Goal: Task Accomplishment & Management: Manage account settings

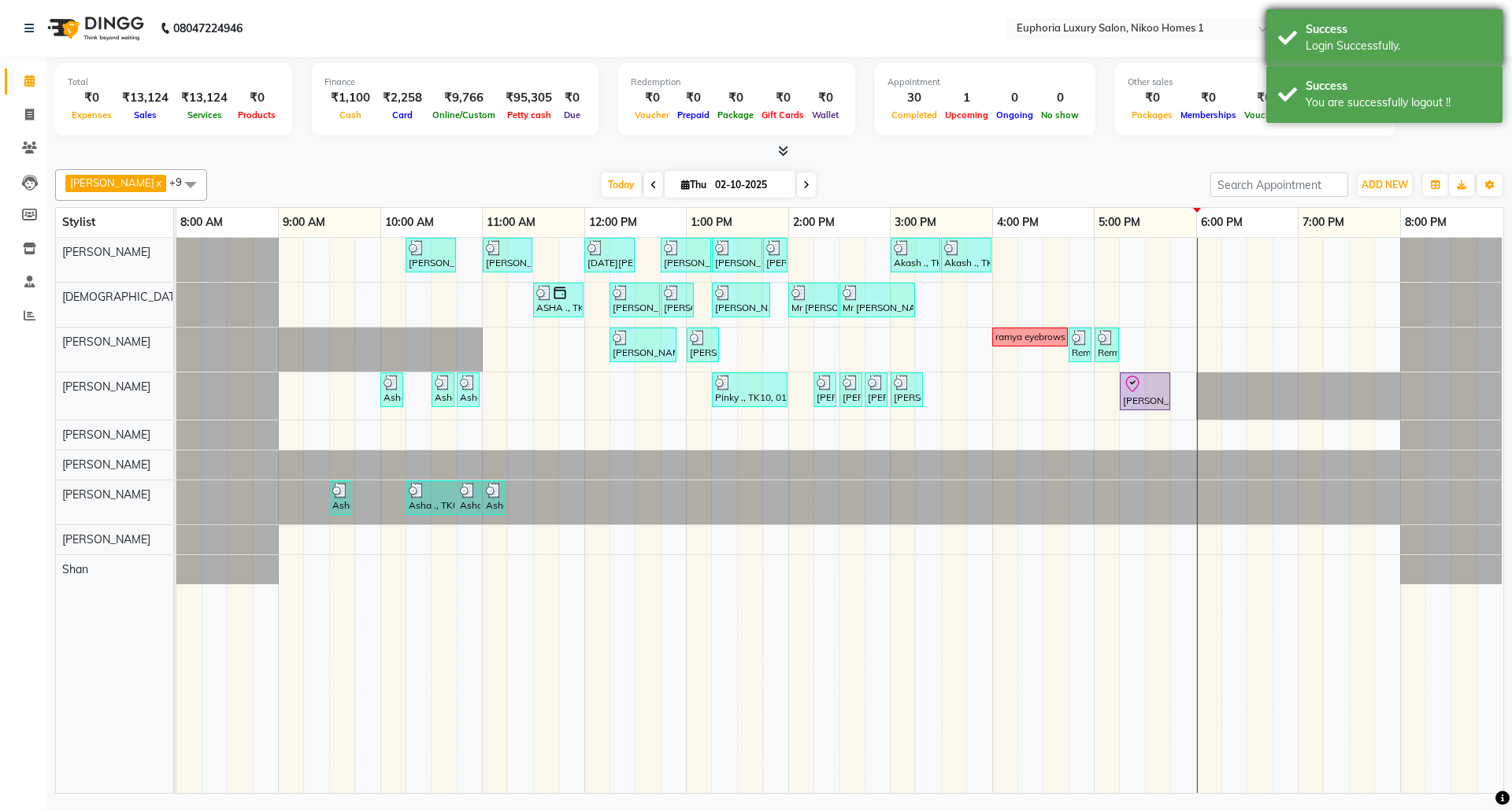
click at [1400, 43] on div "Login Successfully." at bounding box center [1398, 46] width 185 height 17
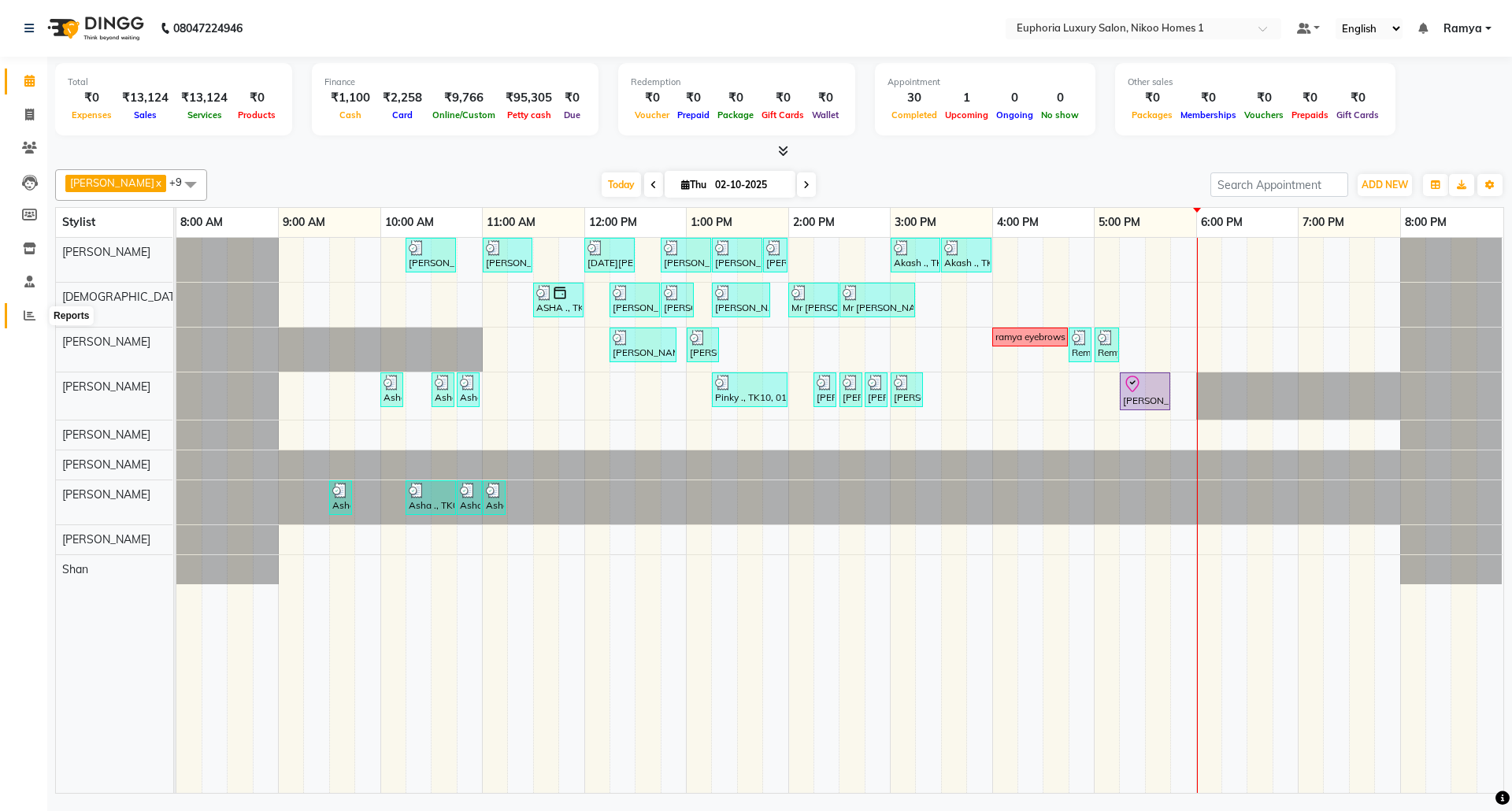
click at [23, 320] on icon at bounding box center [29, 315] width 12 height 12
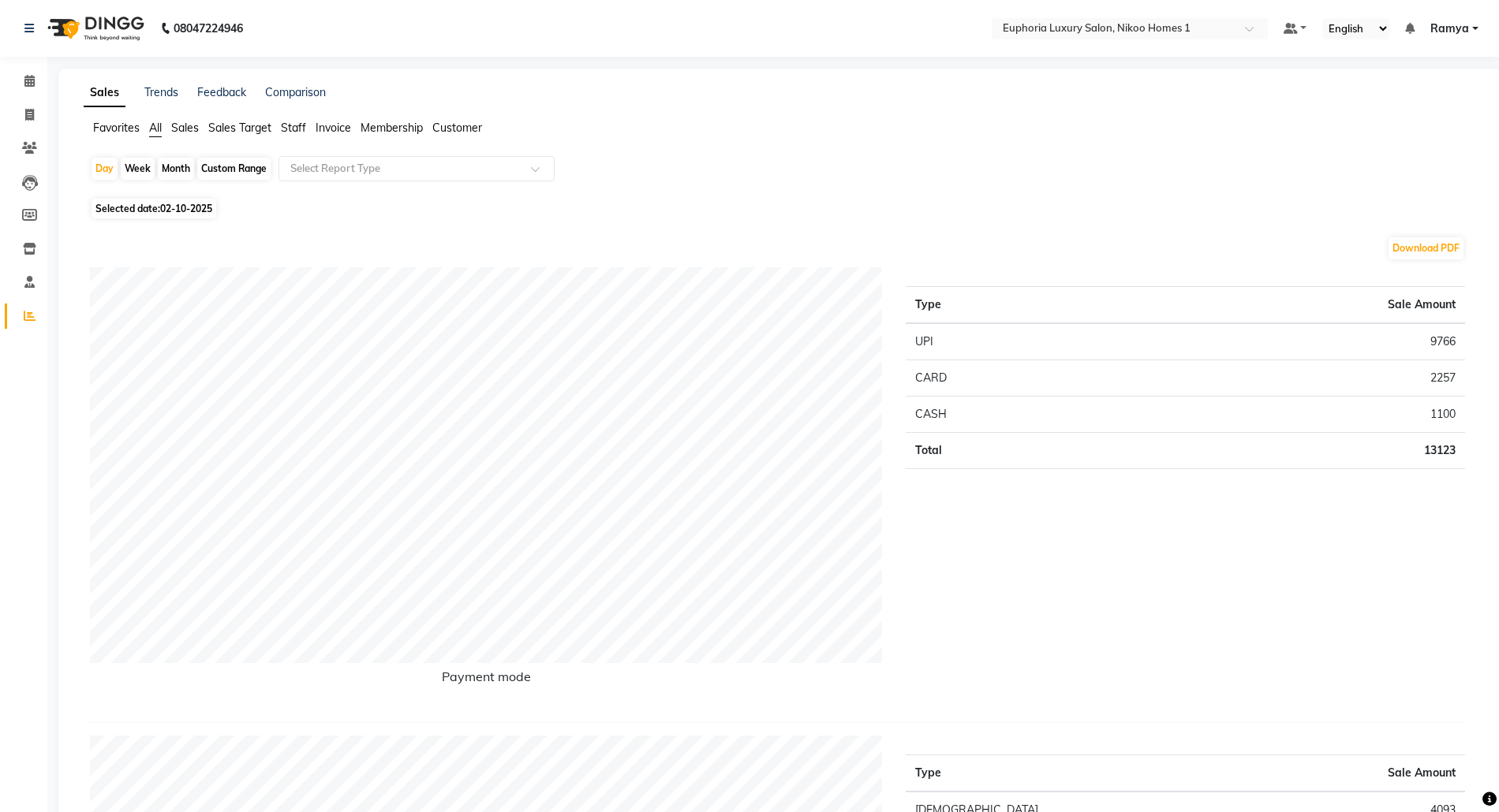
click at [183, 127] on span "Sales" at bounding box center [185, 127] width 28 height 14
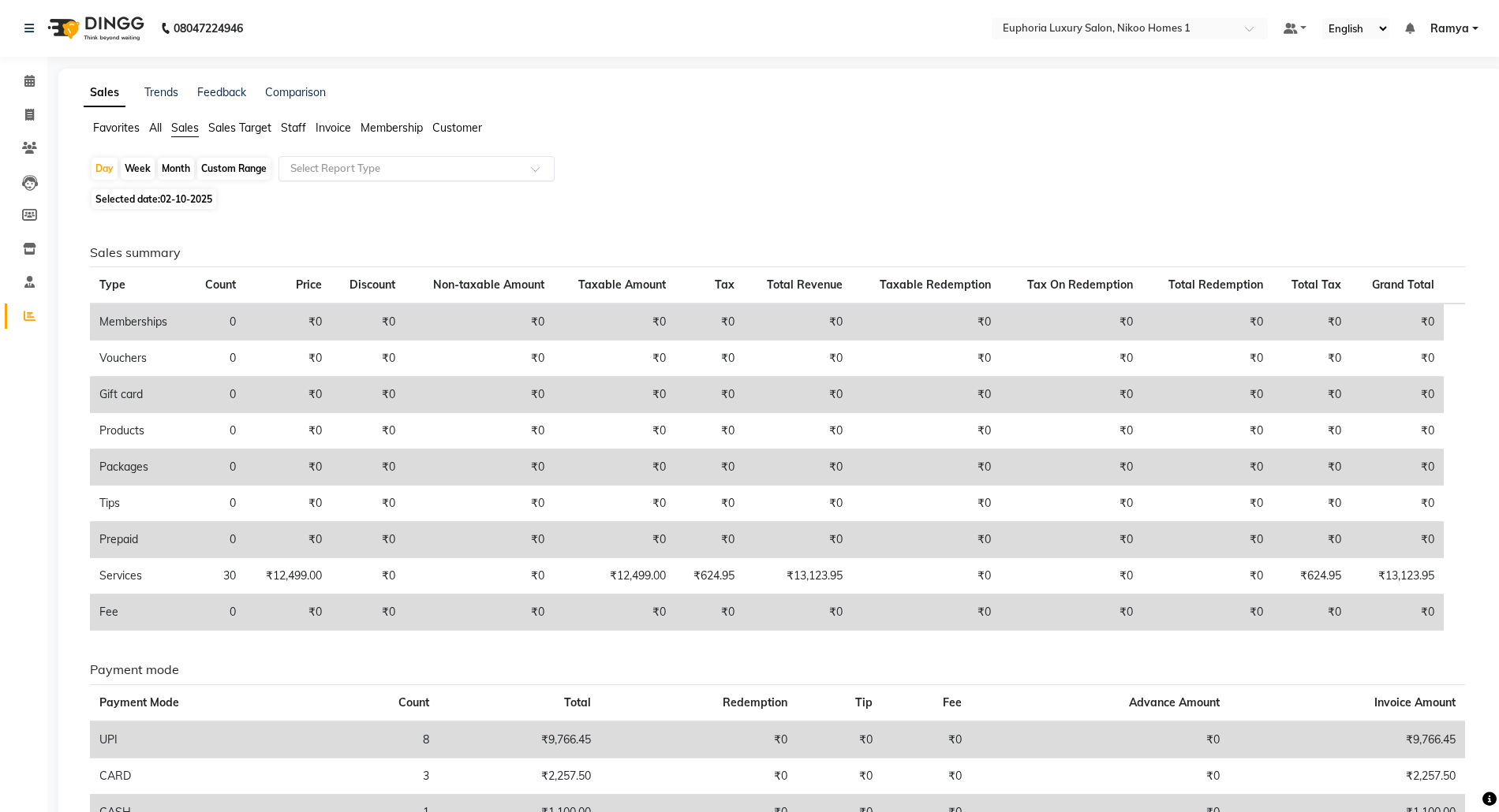
click at [393, 175] on input "text" at bounding box center [401, 169] width 227 height 16
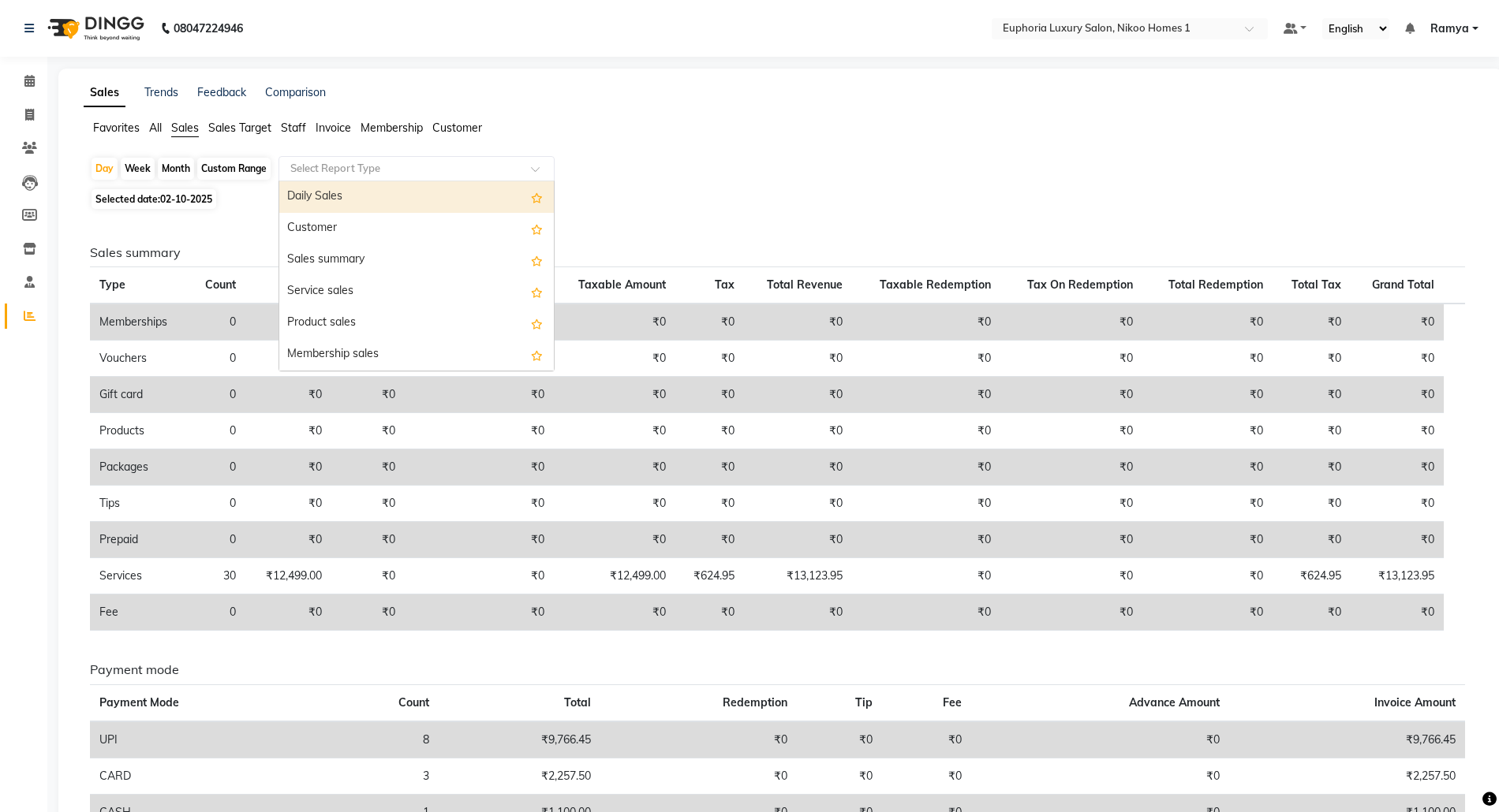
click at [384, 205] on div "Daily Sales" at bounding box center [416, 197] width 275 height 32
select select "full_report"
select select "csv"
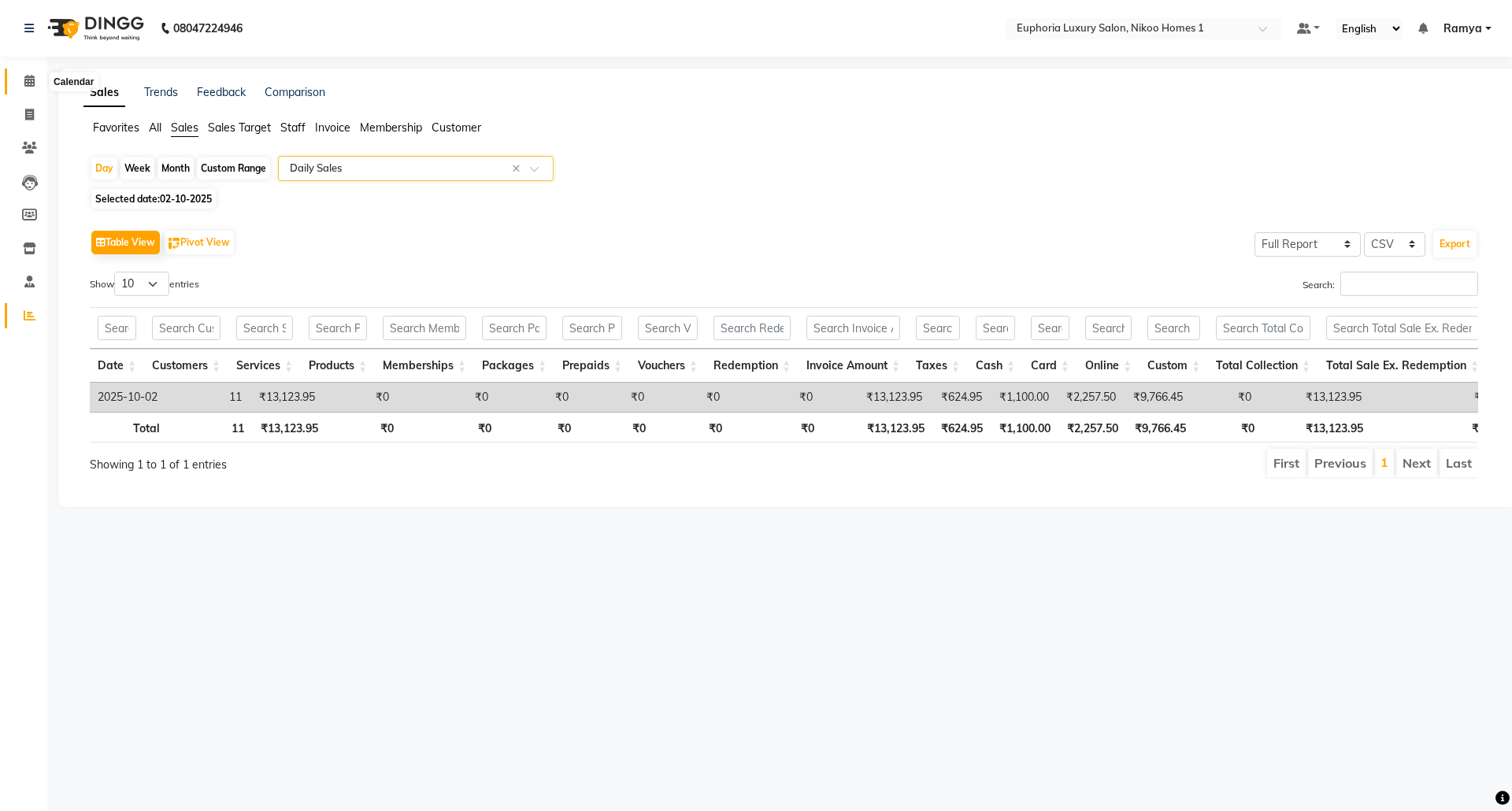
click at [27, 80] on icon at bounding box center [29, 81] width 10 height 12
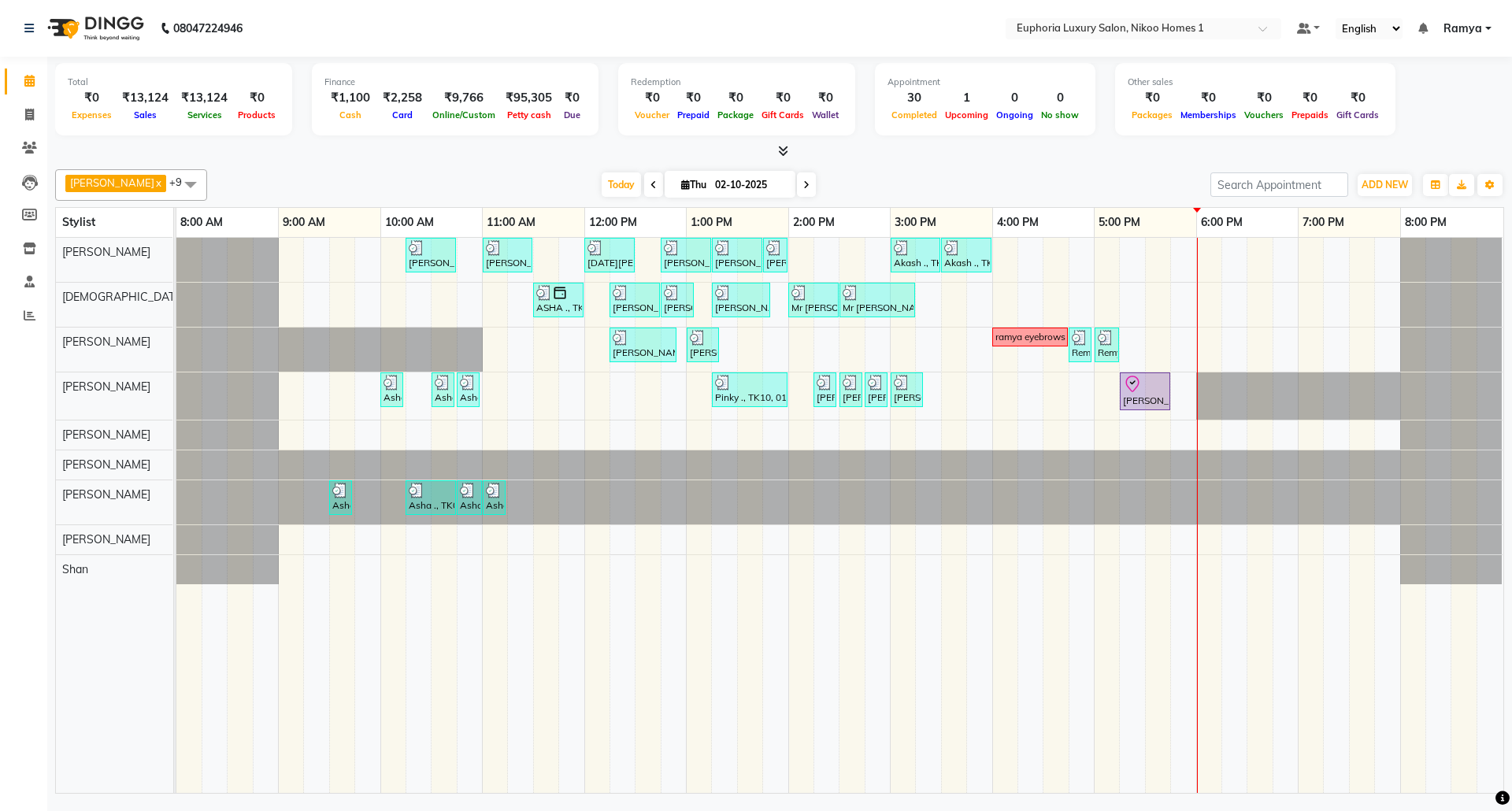
click at [1486, 27] on link "Ramya" at bounding box center [1467, 29] width 48 height 17
click at [1440, 102] on link "Sign out" at bounding box center [1410, 108] width 144 height 24
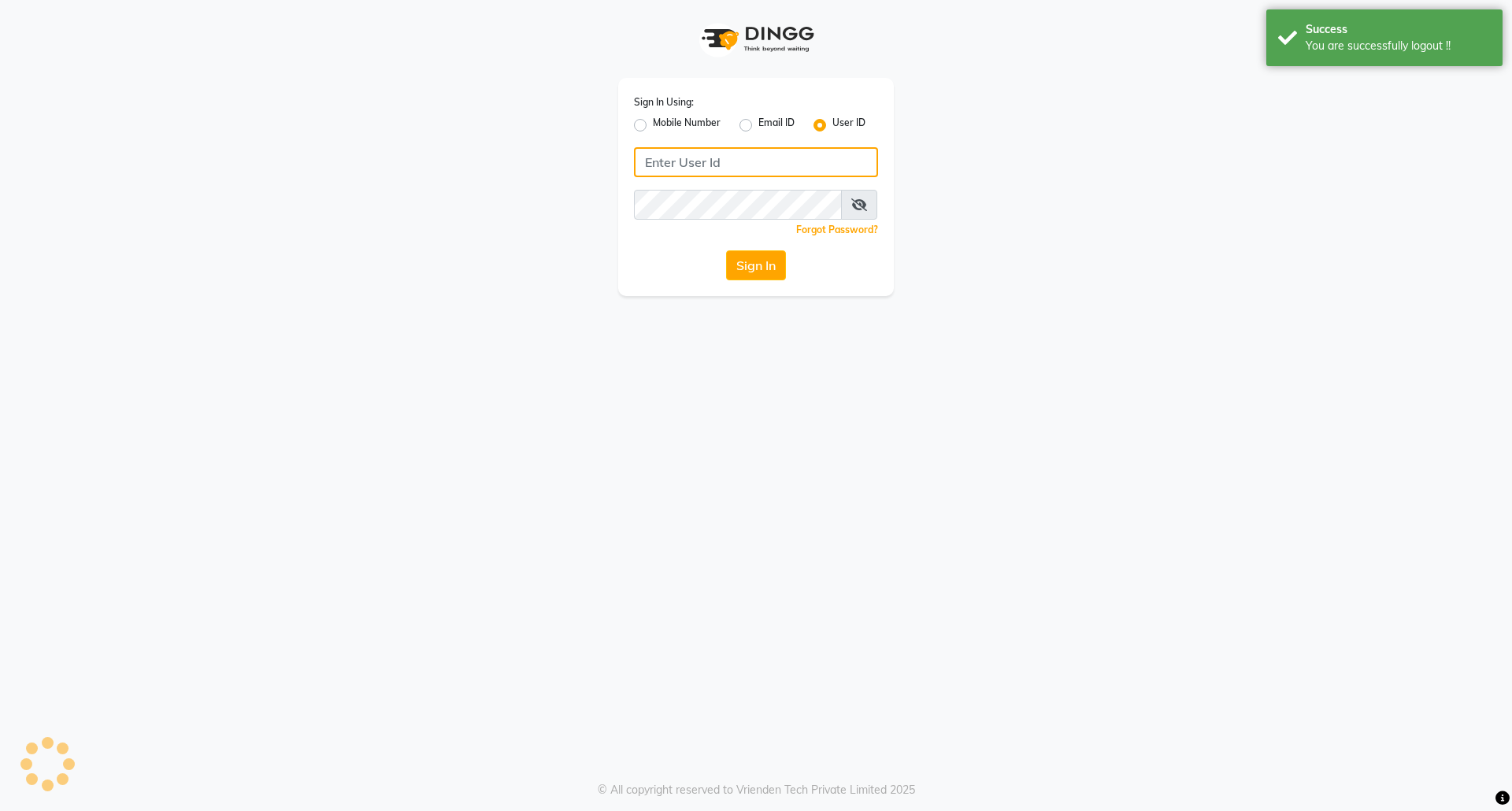
type input "8073170422"
click at [653, 123] on label "Mobile Number" at bounding box center [686, 125] width 68 height 19
click at [653, 123] on input "Mobile Number" at bounding box center [658, 121] width 10 height 10
radio input "true"
radio input "false"
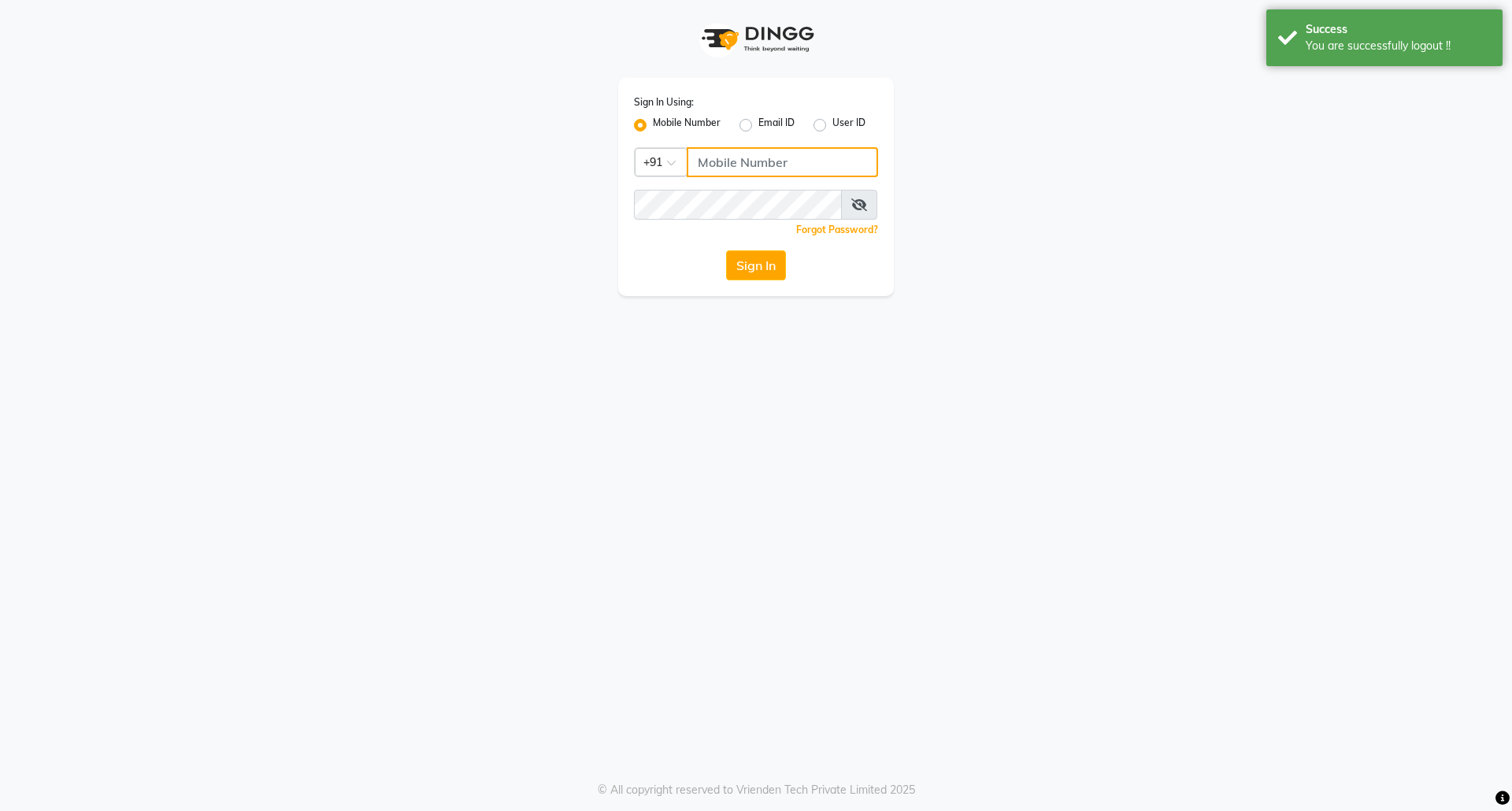
drag, startPoint x: 747, startPoint y: 159, endPoint x: 761, endPoint y: 177, distance: 22.8
click at [747, 159] on input "Username" at bounding box center [781, 163] width 191 height 30
type input "7760179992"
click at [757, 261] on button "Sign In" at bounding box center [756, 265] width 60 height 30
